Goal: Navigation & Orientation: Find specific page/section

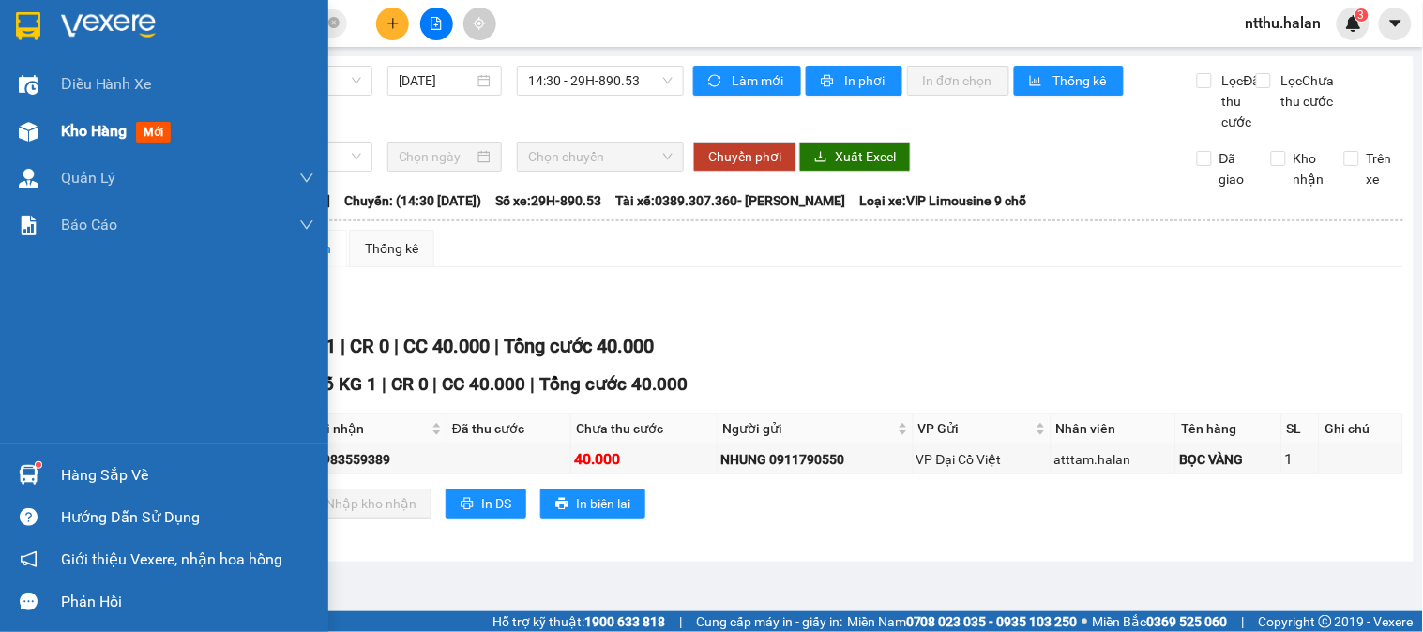
click at [40, 131] on div at bounding box center [28, 131] width 33 height 33
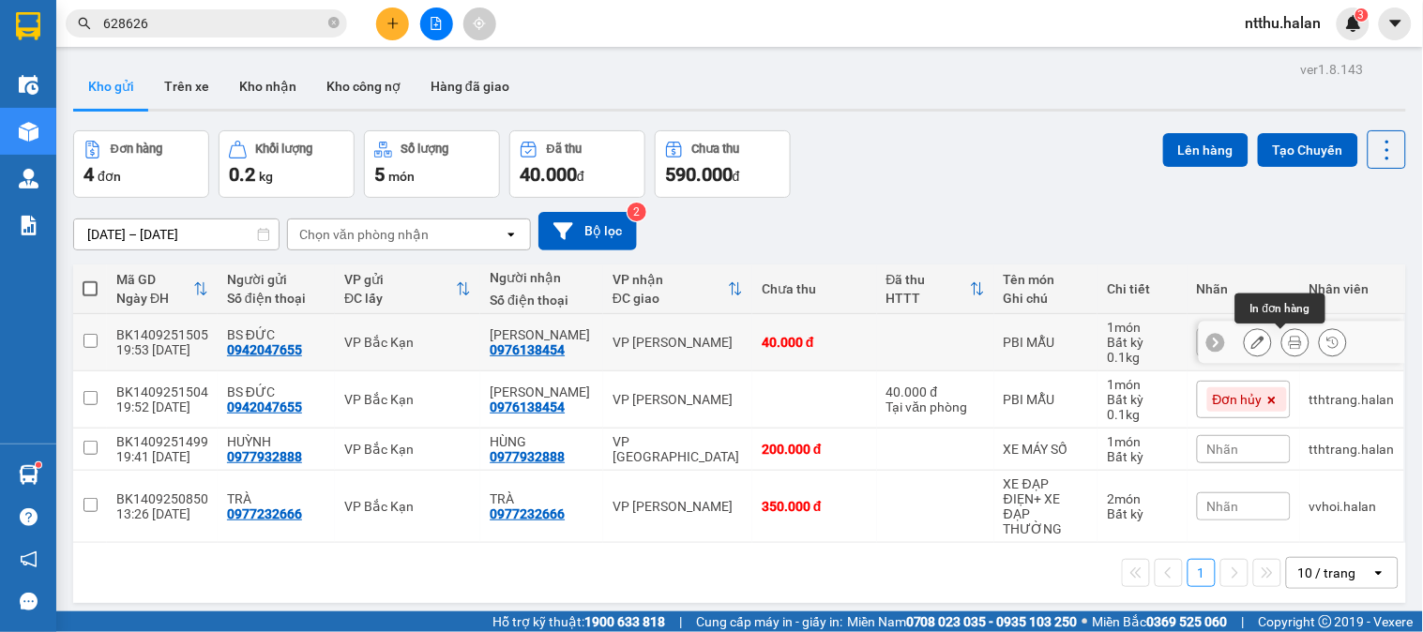
click at [1289, 344] on icon at bounding box center [1295, 342] width 13 height 13
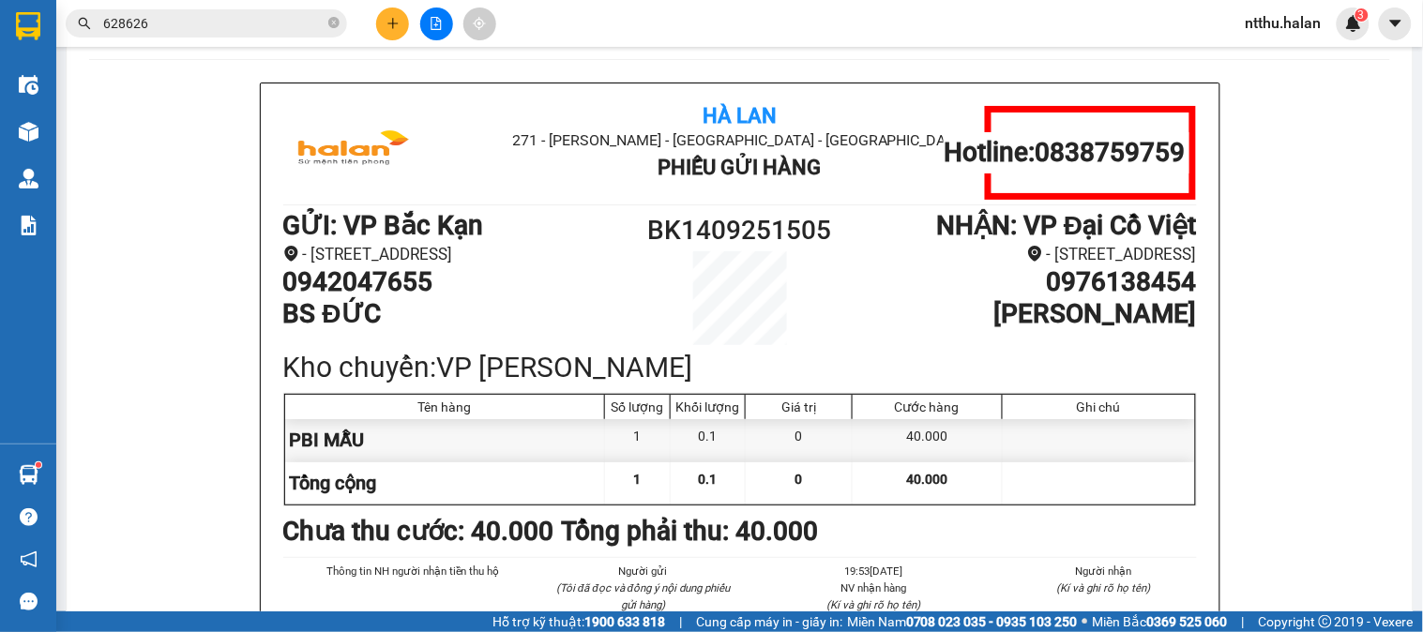
scroll to position [90, 0]
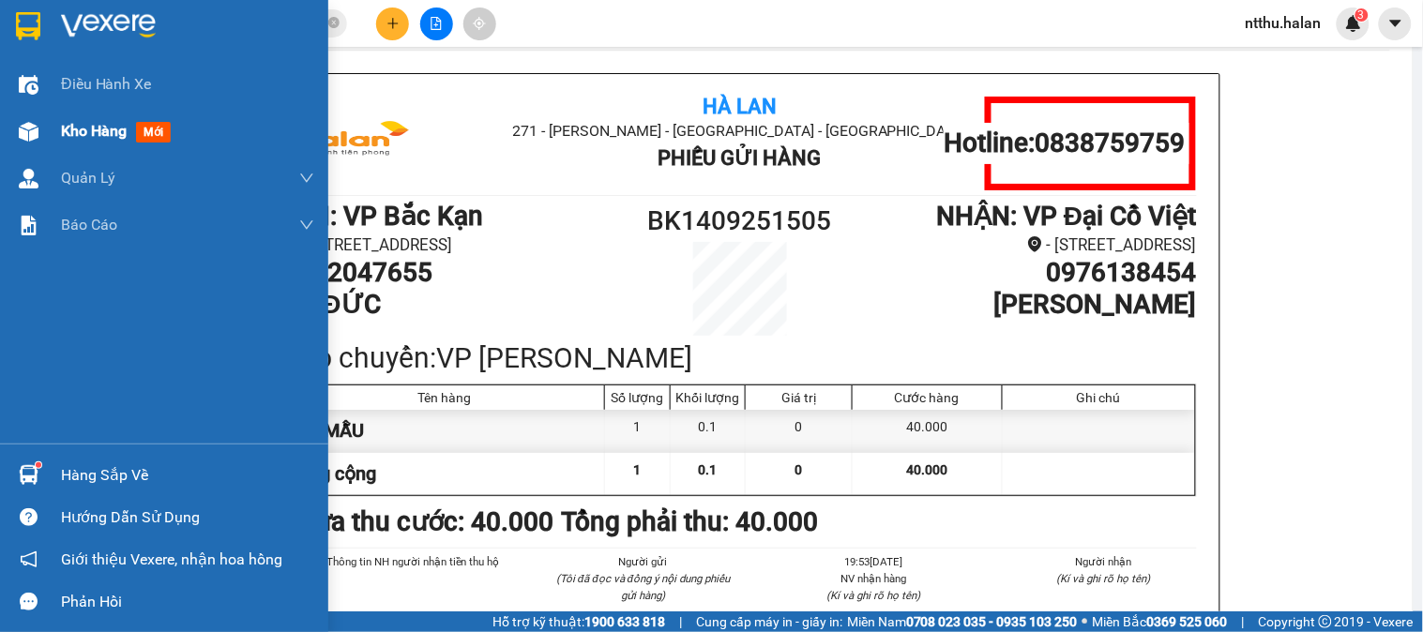
click at [48, 146] on div "Kho hàng mới" at bounding box center [164, 131] width 328 height 47
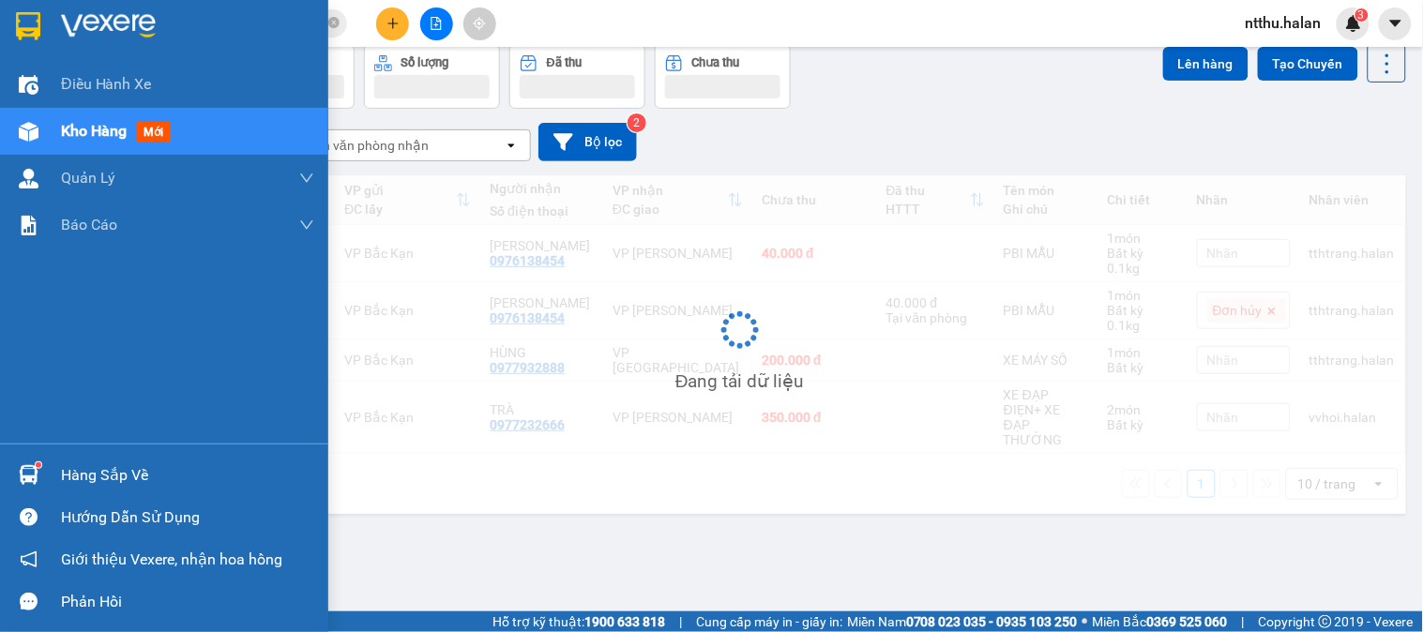
scroll to position [86, 0]
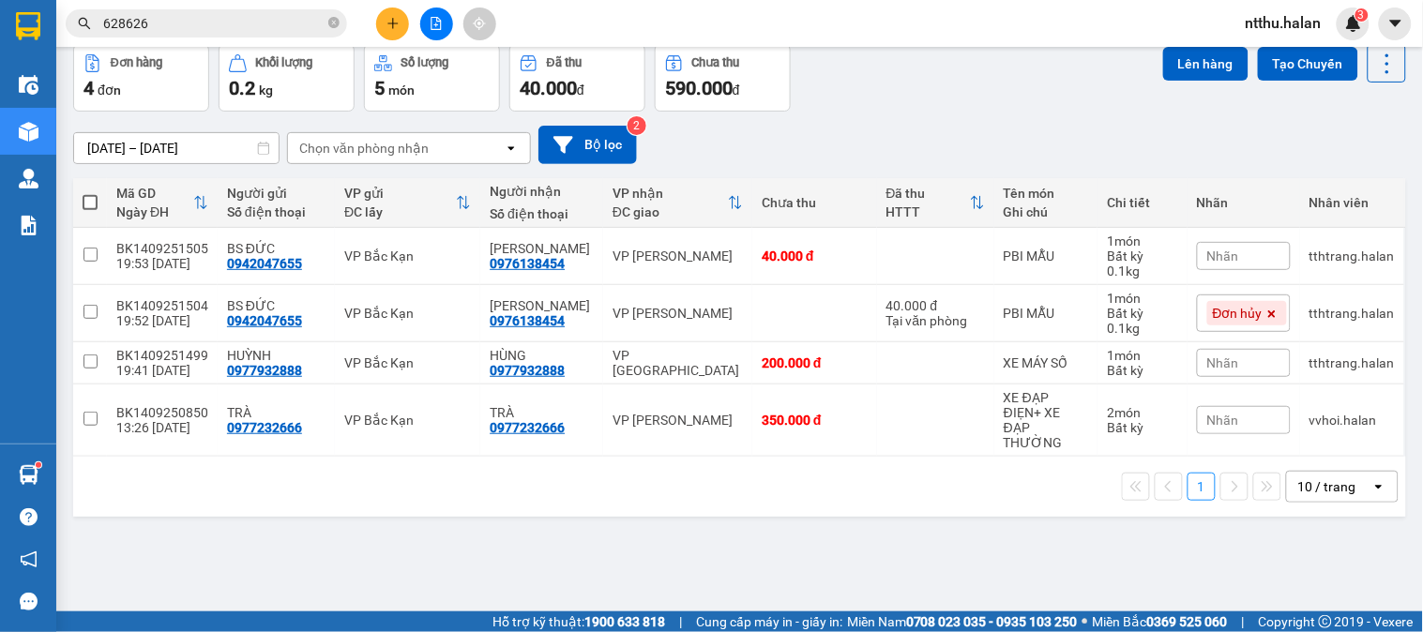
click at [744, 491] on div "1 10 / trang open" at bounding box center [739, 487] width 1333 height 60
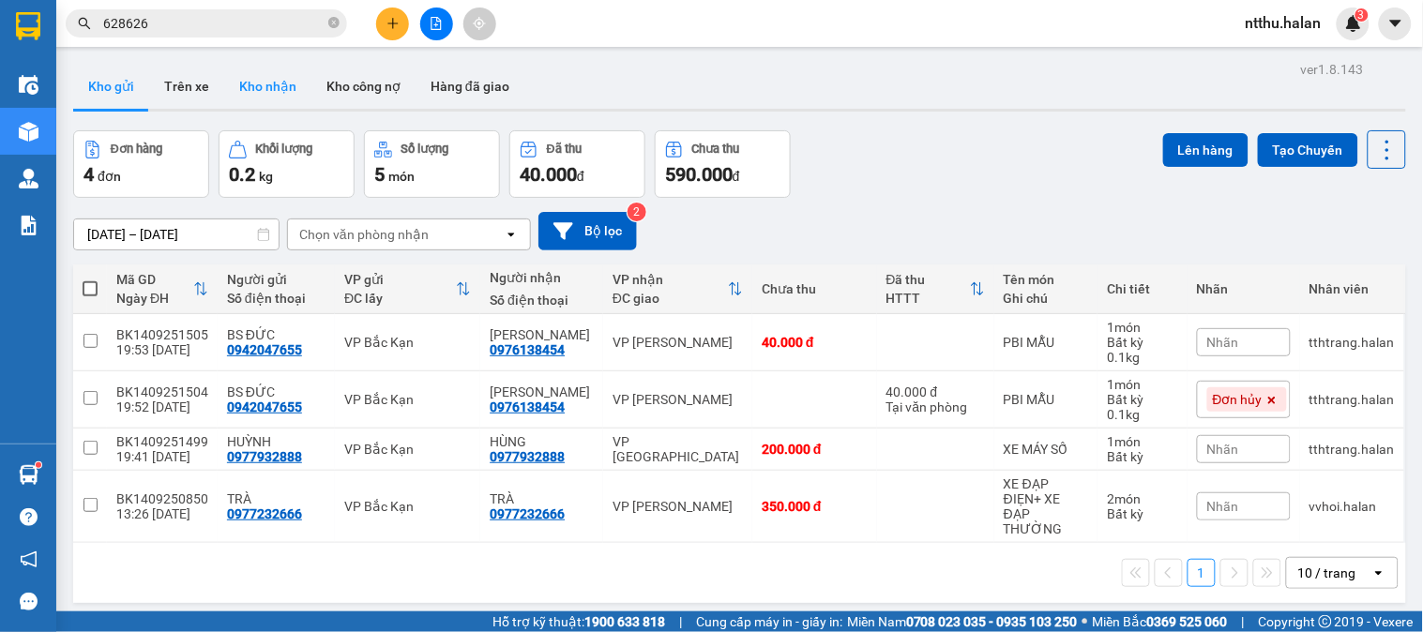
click at [279, 86] on button "Kho nhận" at bounding box center [267, 86] width 87 height 45
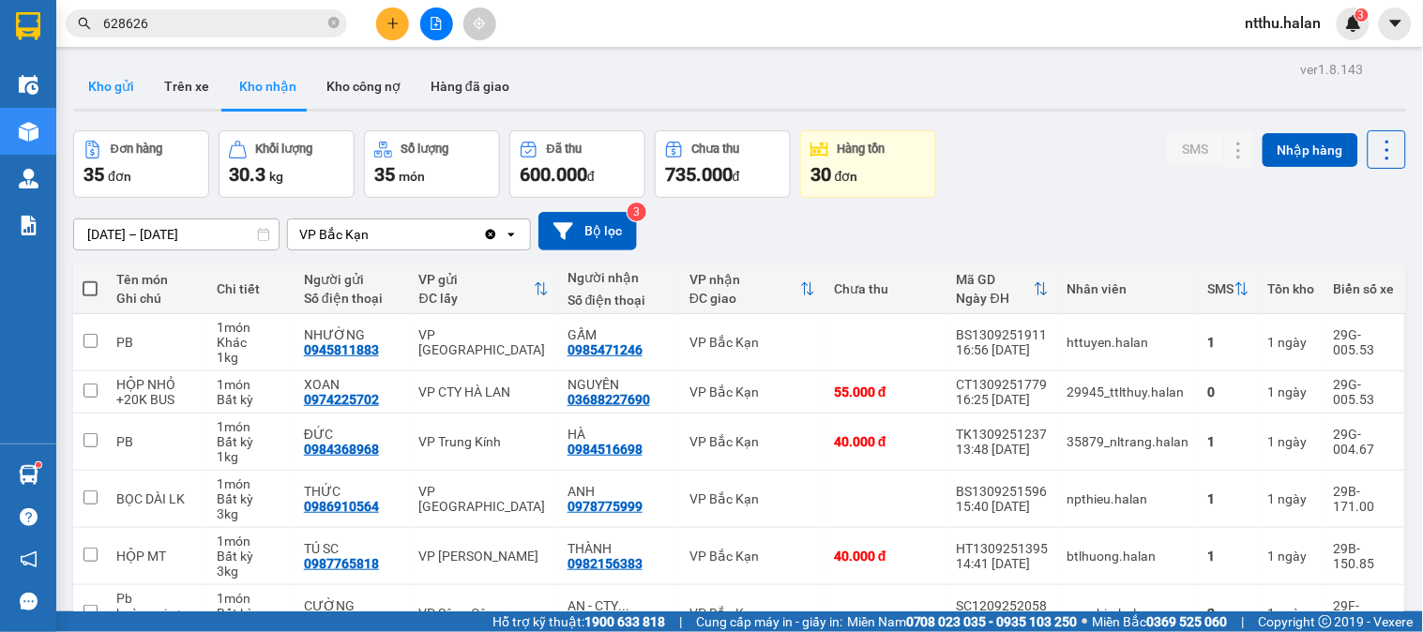
click at [107, 92] on button "Kho gửi" at bounding box center [111, 86] width 76 height 45
